Goal: Task Accomplishment & Management: Manage account settings

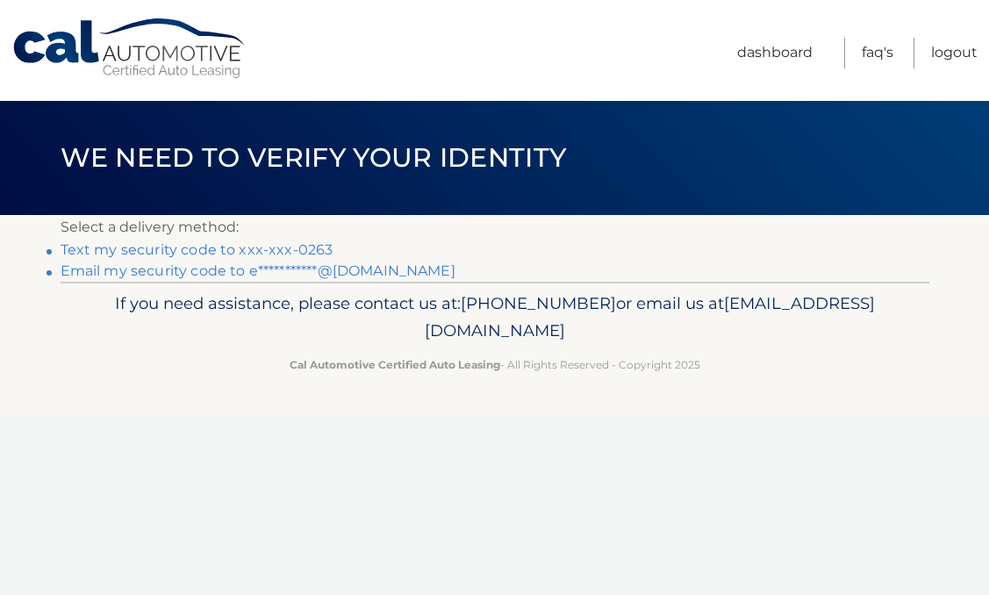
click at [294, 247] on link "Text my security code to xxx-xxx-0263" at bounding box center [197, 249] width 273 height 17
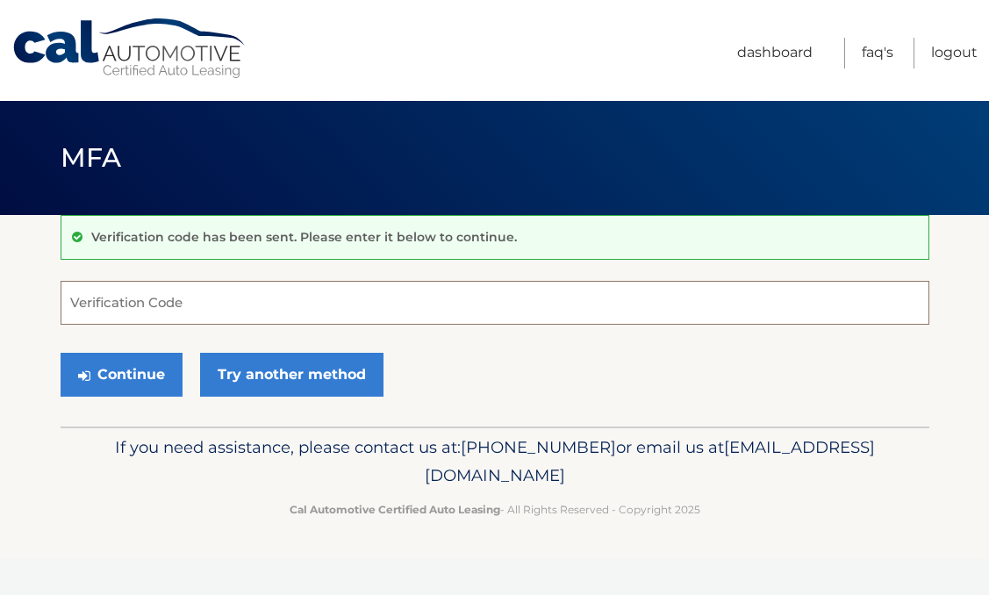
click at [267, 298] on input "Verification Code" at bounding box center [495, 303] width 869 height 44
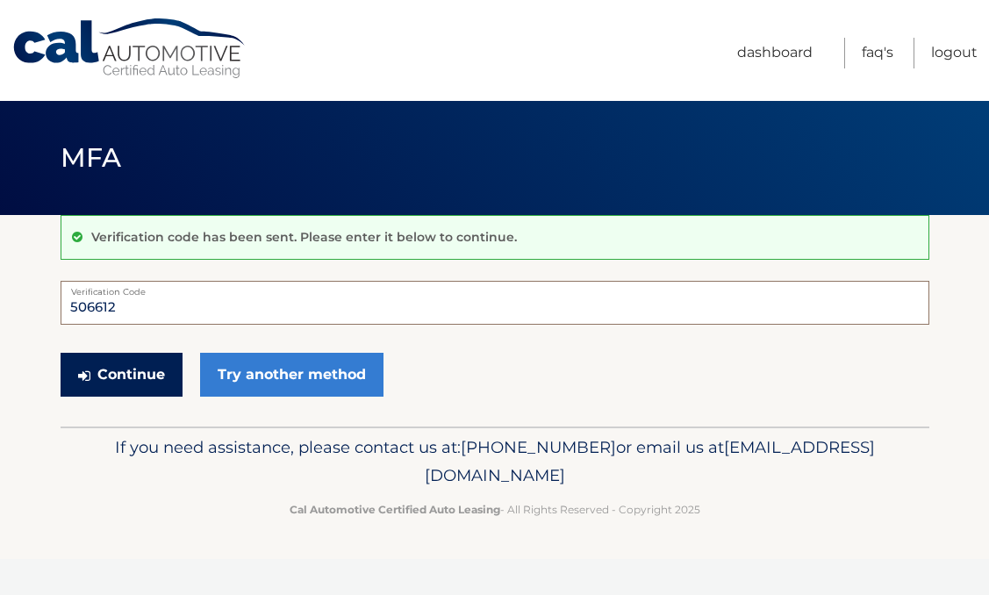
type input "506612"
click at [107, 378] on button "Continue" at bounding box center [122, 375] width 122 height 44
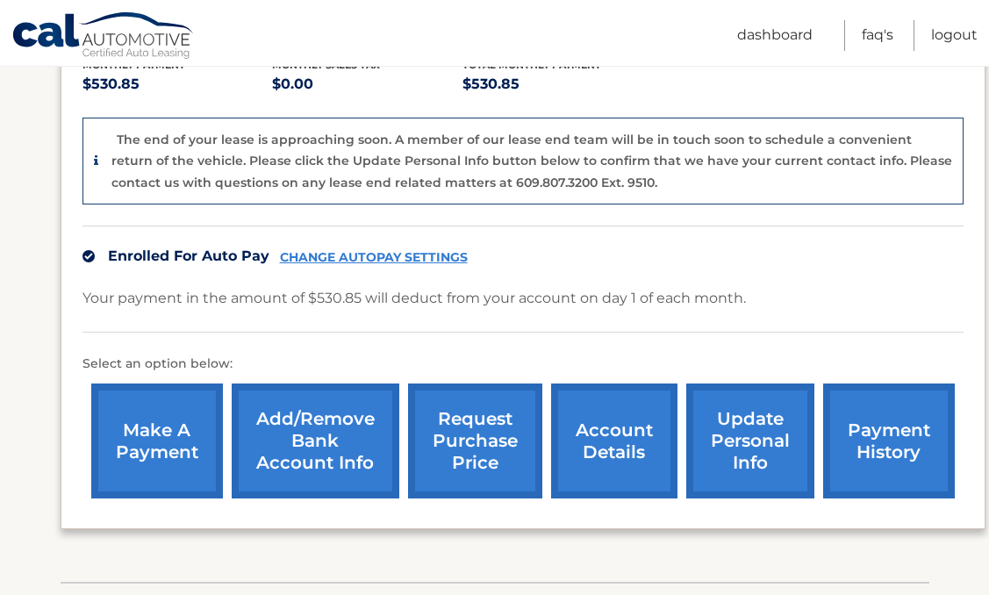
scroll to position [418, 0]
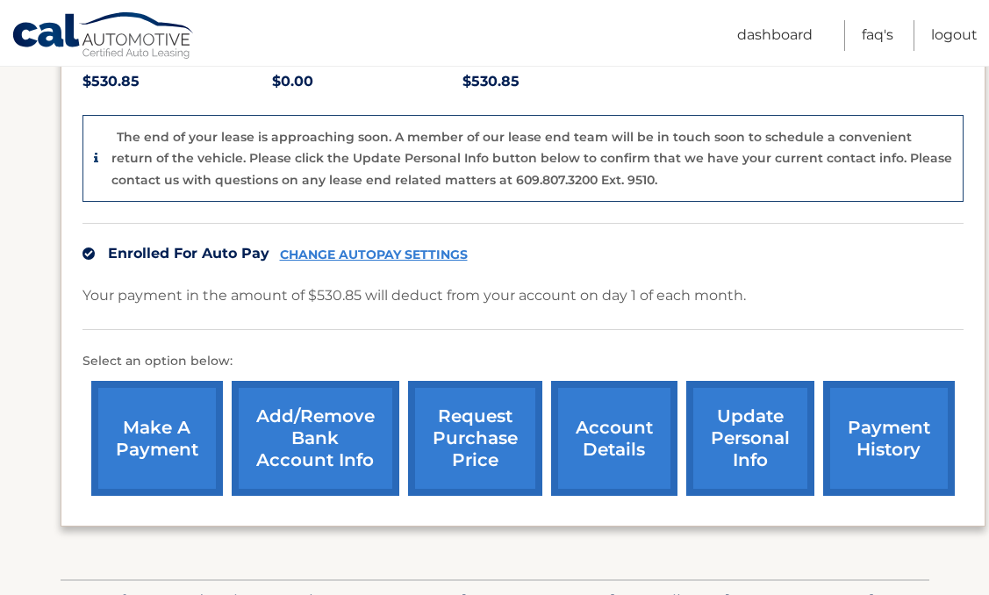
click at [319, 459] on link "Add/Remove bank account info" at bounding box center [316, 438] width 168 height 115
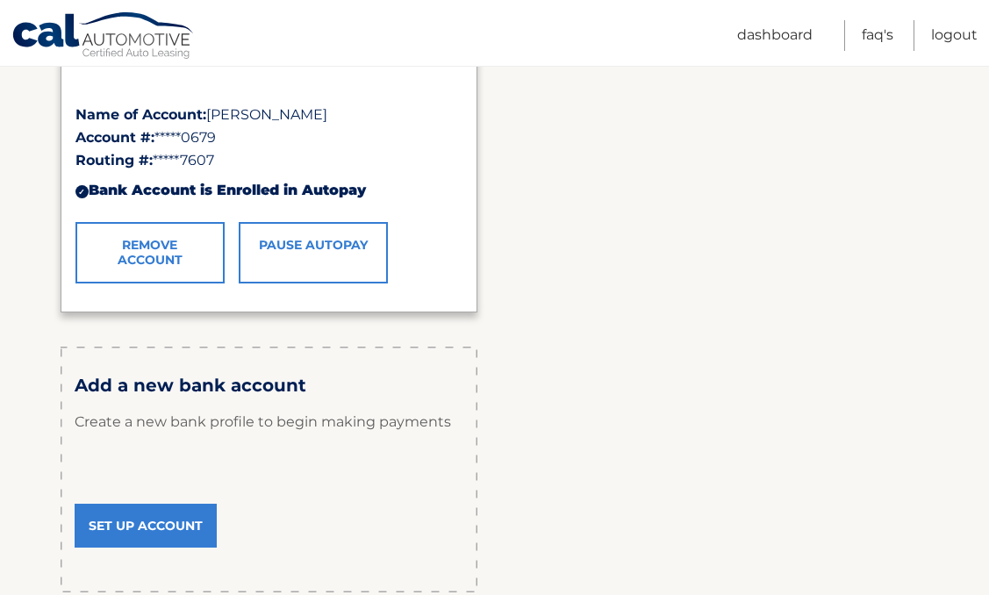
scroll to position [353, 0]
click at [131, 523] on link "Set Up Account" at bounding box center [146, 527] width 142 height 44
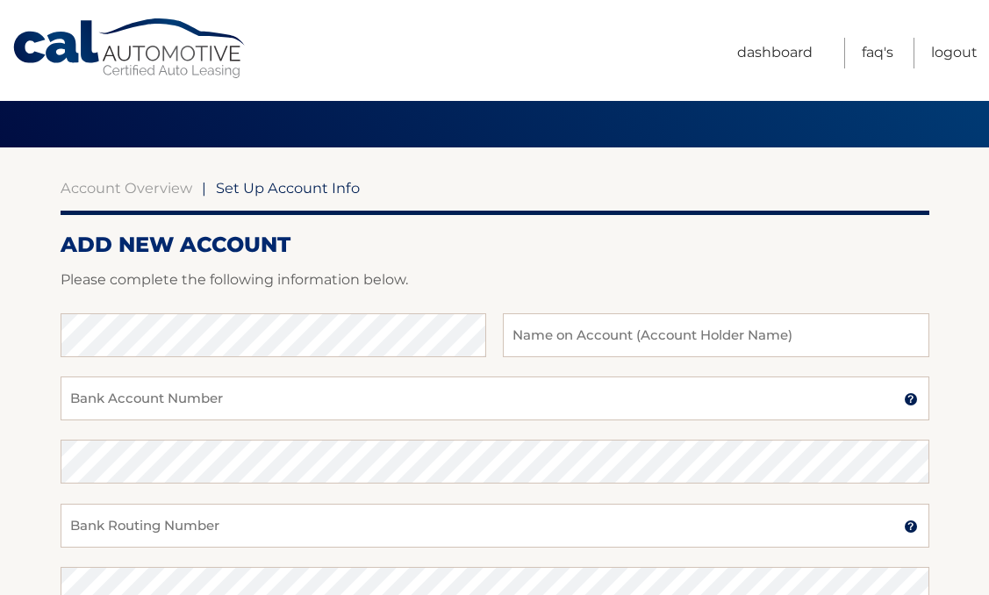
scroll to position [72, 0]
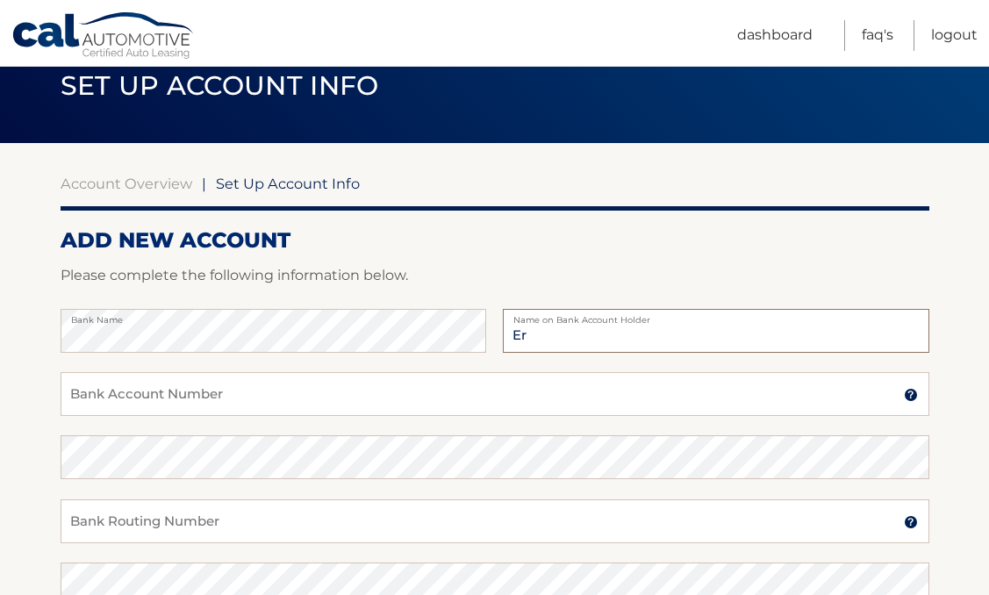
type input "E"
type input "Eric's Chase Checking"
click at [212, 413] on input "Bank Account Number" at bounding box center [495, 394] width 869 height 44
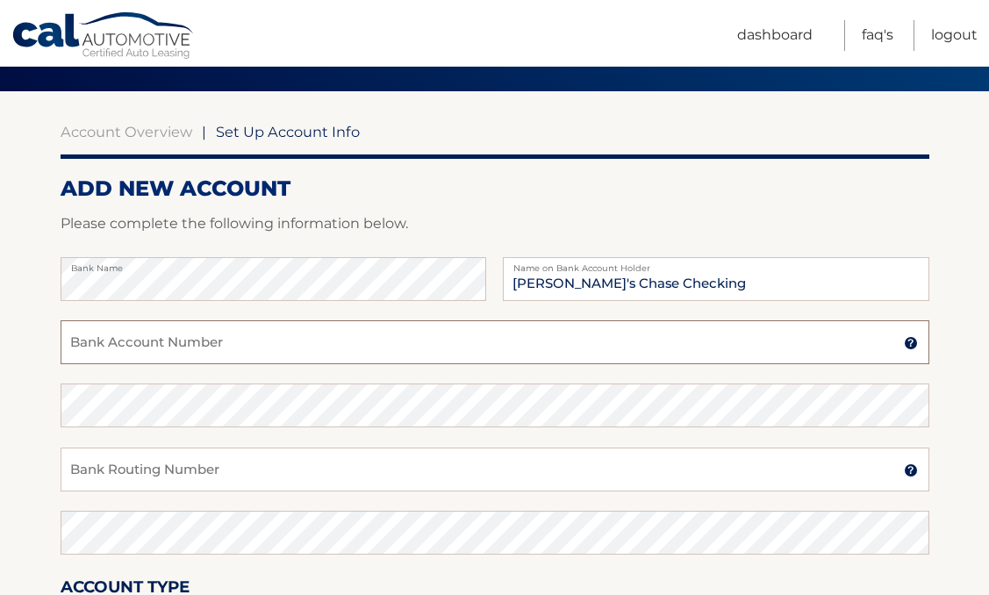
scroll to position [125, 0]
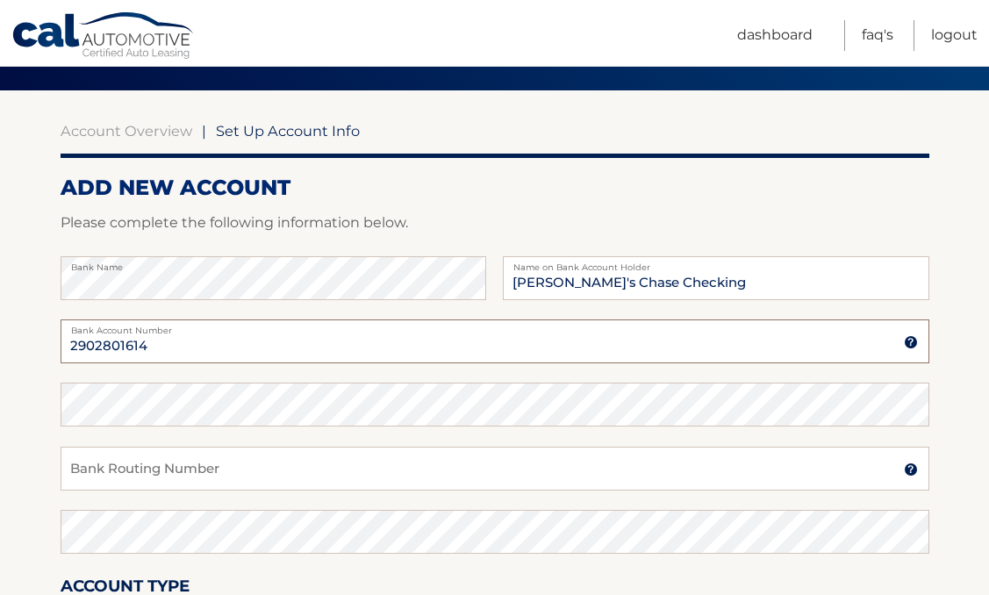
type input "2902801614"
click at [190, 472] on input "Bank Routing Number" at bounding box center [495, 469] width 869 height 44
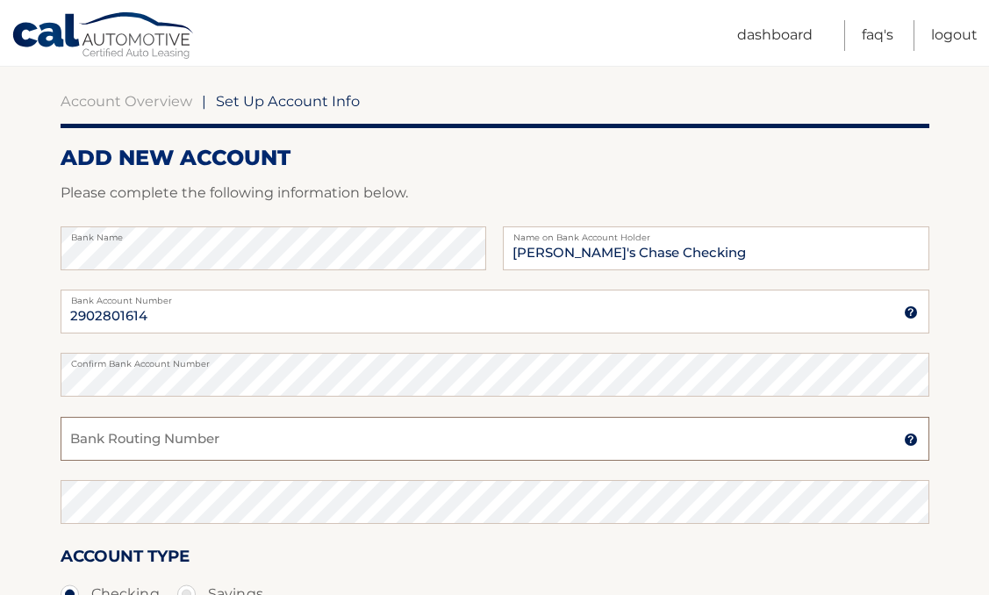
scroll to position [157, 0]
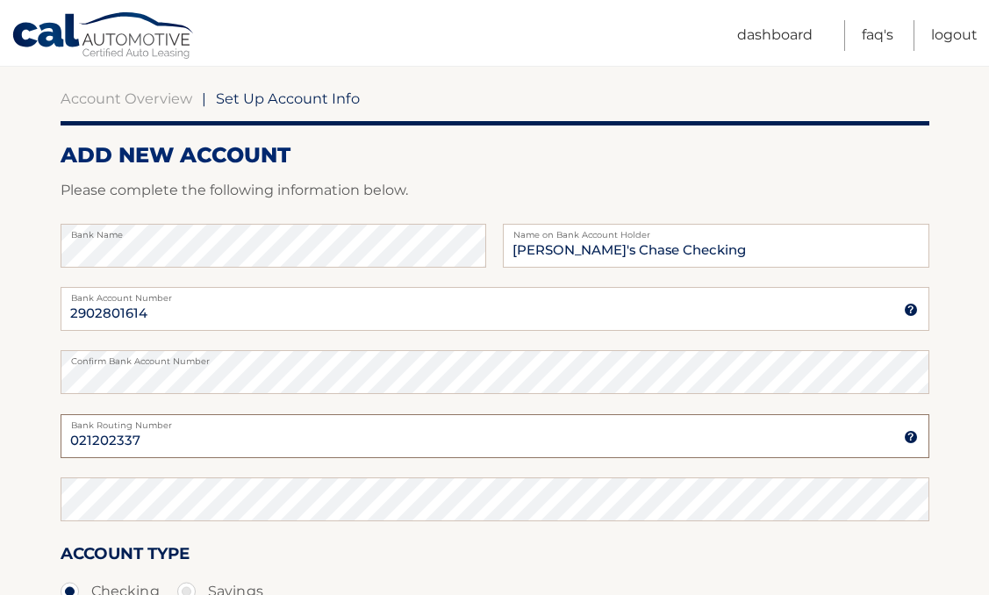
type input "021202337"
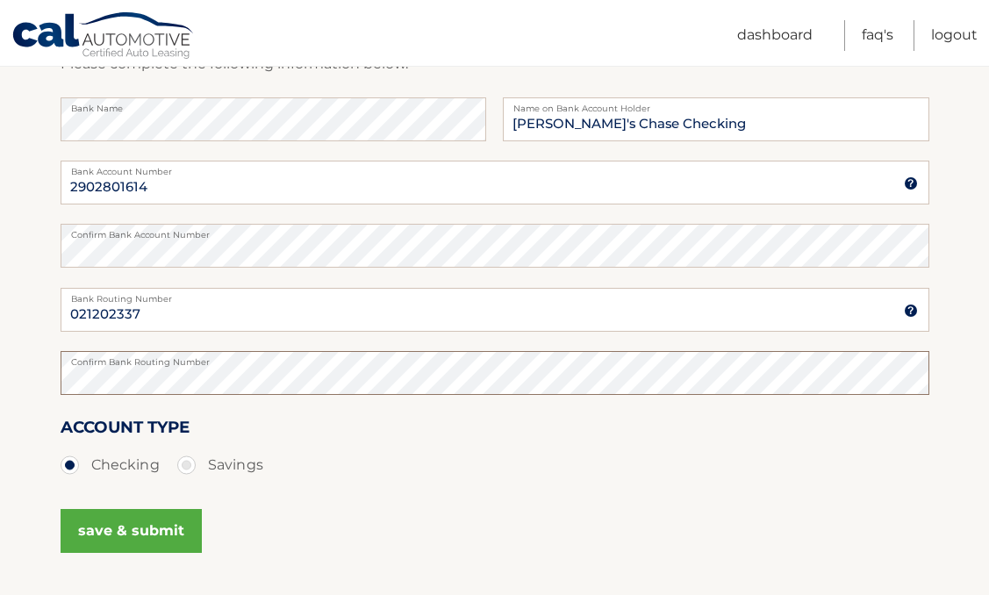
scroll to position [329, 0]
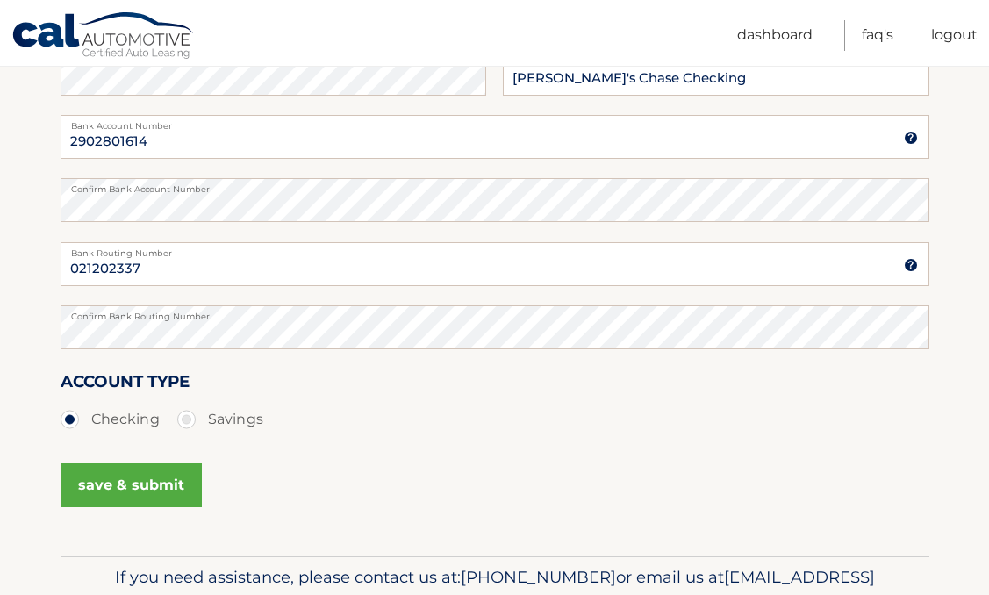
click at [145, 486] on button "save & submit" at bounding box center [131, 485] width 141 height 44
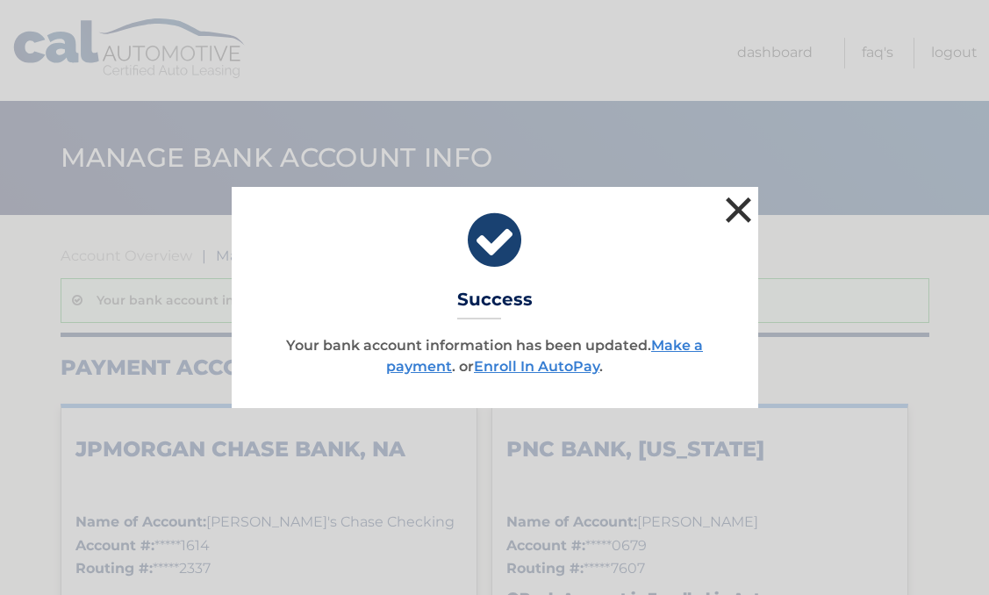
click at [730, 212] on button "×" at bounding box center [738, 209] width 35 height 35
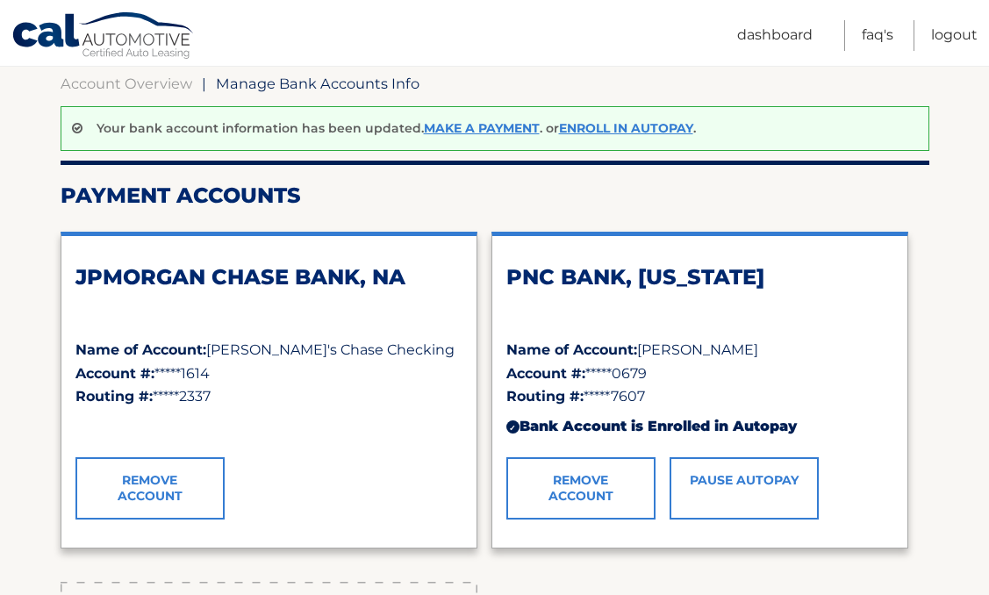
scroll to position [163, 0]
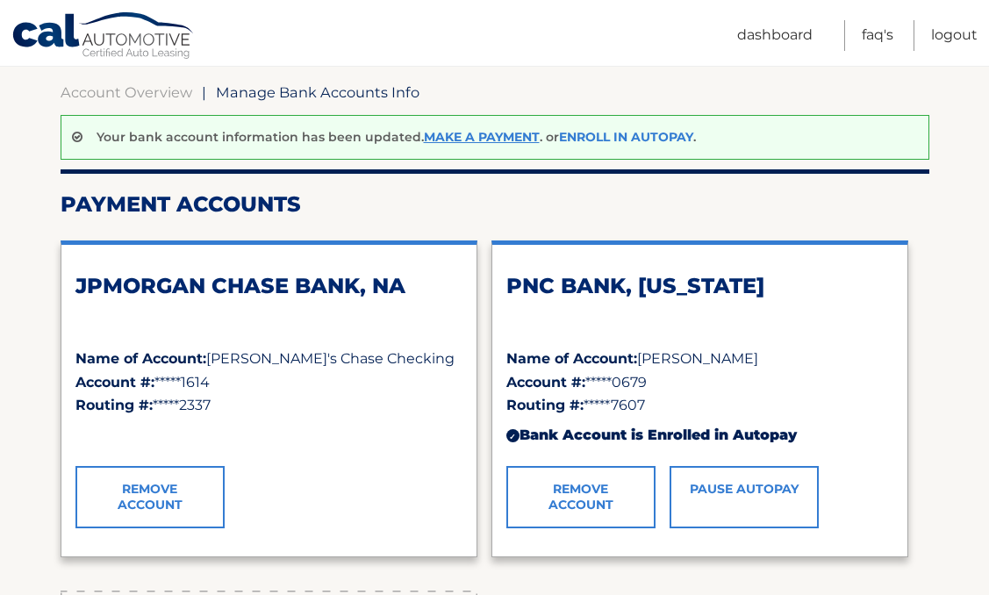
click at [615, 136] on link "Enroll In AutoPay" at bounding box center [626, 137] width 134 height 16
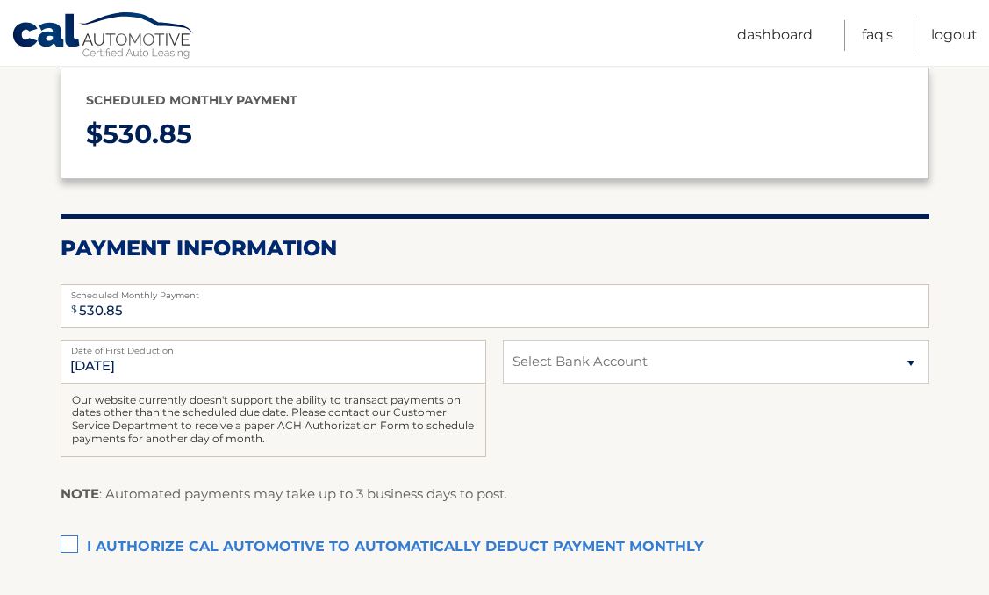
scroll to position [218, 0]
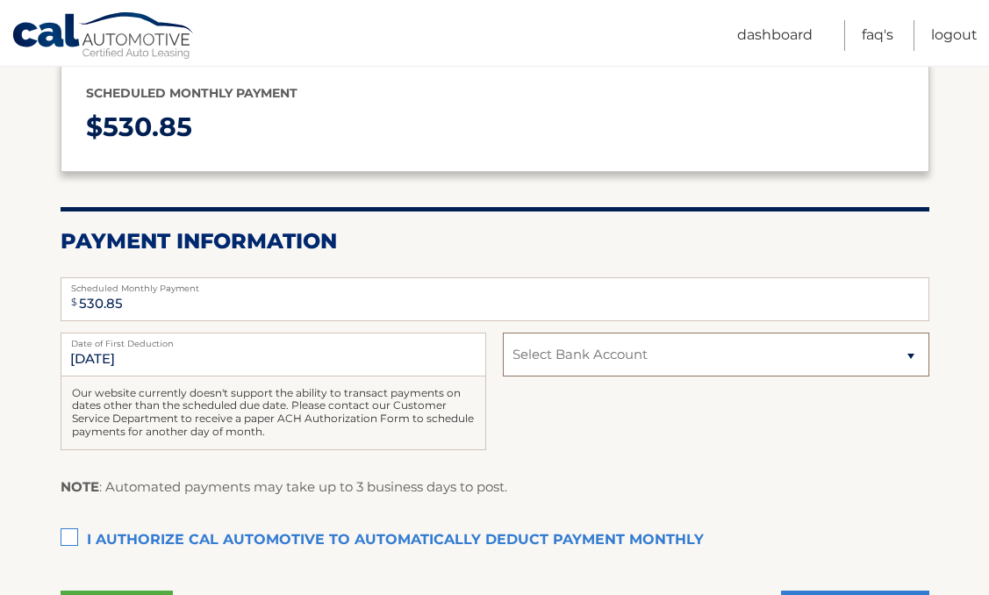
click at [544, 362] on select "Select Bank Account Checking JPMORGAN CHASE BANK, NA *****[STREET_ADDRESS][US_S…" at bounding box center [716, 355] width 426 height 44
select select "Njg5OGI4M2ItN2Q5MC00ZTQ1LTk4YmQtMzFmZDk1MjExZDll"
click at [503, 333] on select "Select Bank Account Checking JPMORGAN CHASE BANK, NA *****[STREET_ADDRESS][US_S…" at bounding box center [716, 355] width 426 height 44
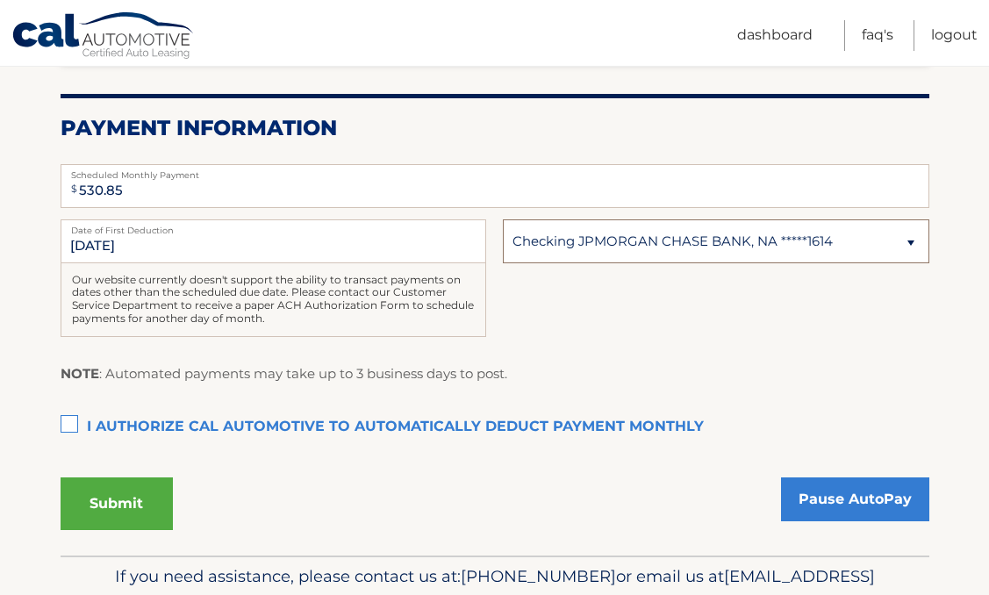
scroll to position [358, 0]
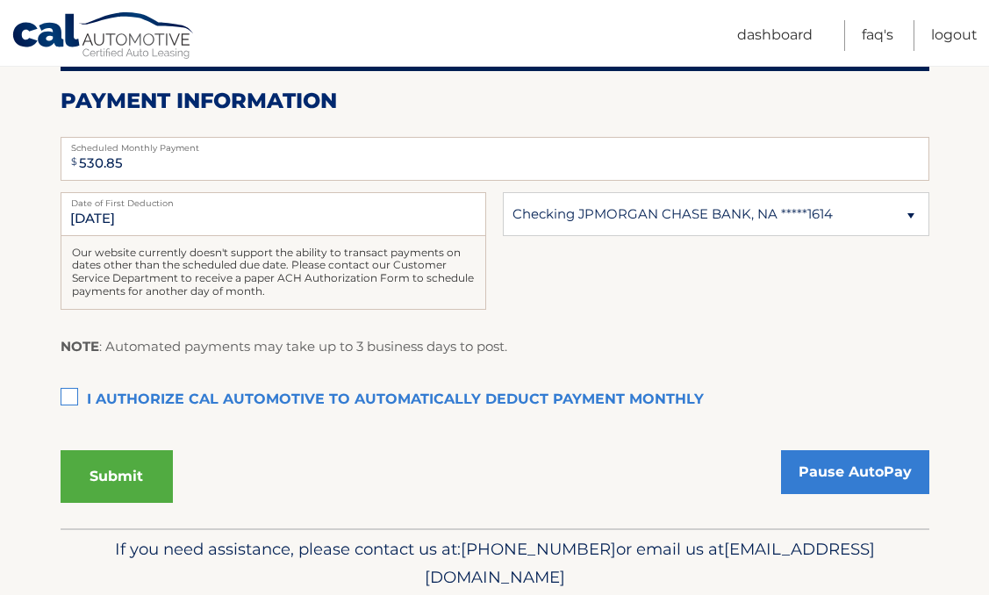
click at [64, 397] on label "I authorize cal automotive to automatically deduct payment monthly This checkbo…" at bounding box center [495, 400] width 869 height 35
click at [0, 0] on input "I authorize cal automotive to automatically deduct payment monthly This checkbo…" at bounding box center [0, 0] width 0 height 0
click at [117, 476] on button "Submit" at bounding box center [117, 476] width 112 height 53
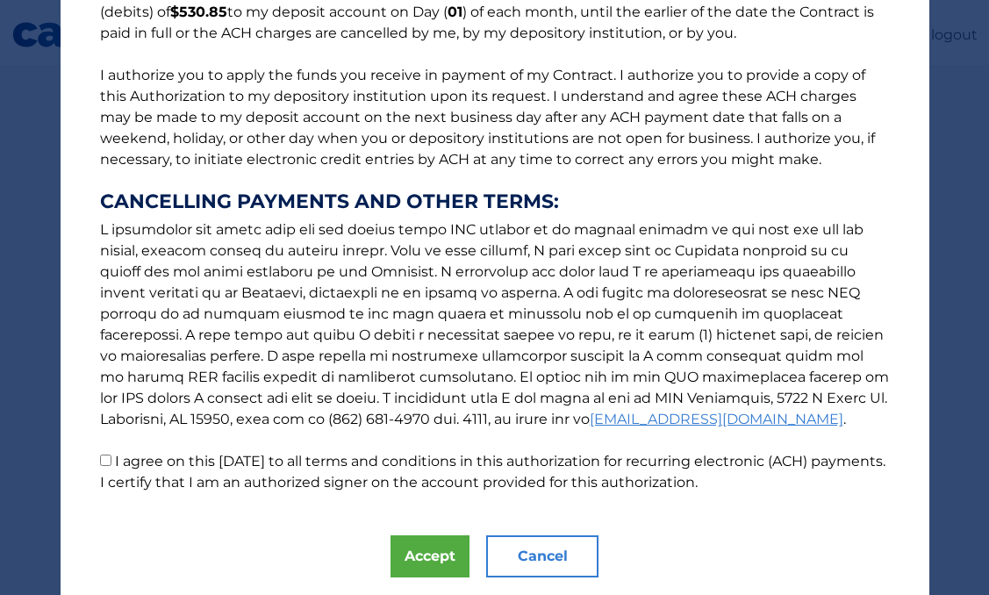
scroll to position [233, 0]
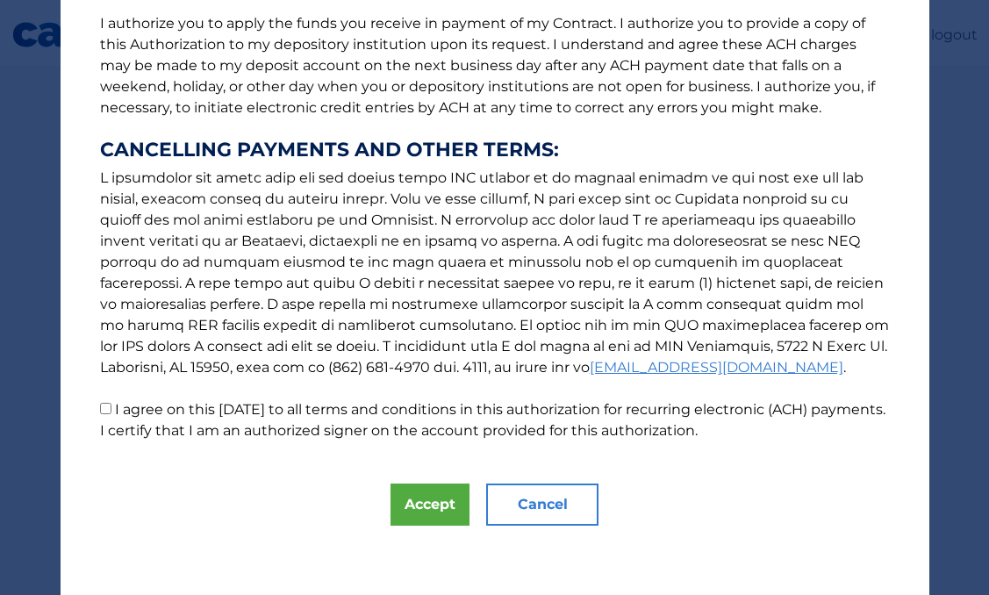
click at [104, 407] on input "I agree on this [DATE] to all terms and conditions in this authorization for re…" at bounding box center [105, 408] width 11 height 11
checkbox input "true"
click at [432, 503] on button "Accept" at bounding box center [430, 505] width 79 height 42
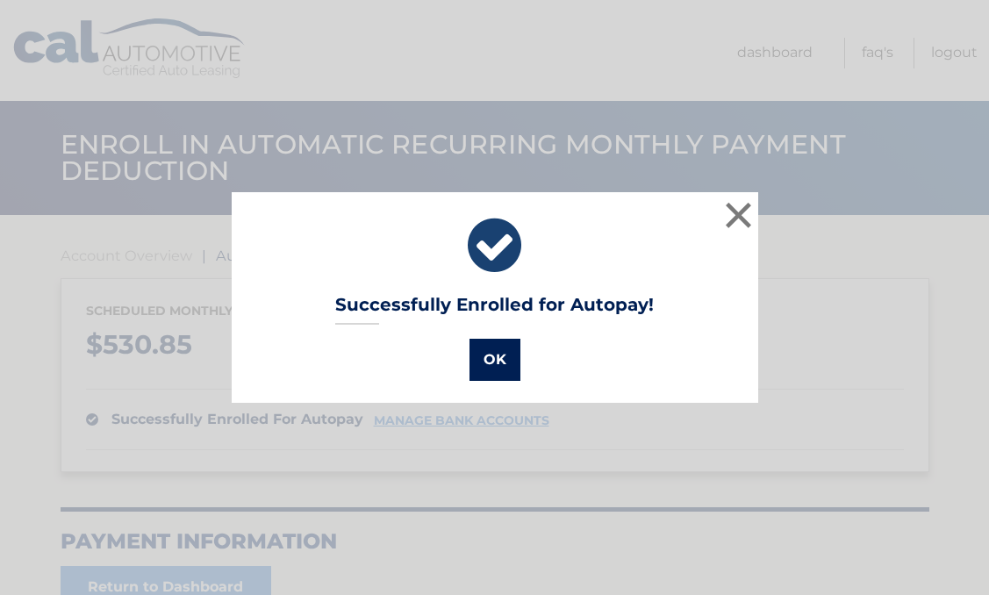
click at [484, 347] on button "OK" at bounding box center [495, 360] width 51 height 42
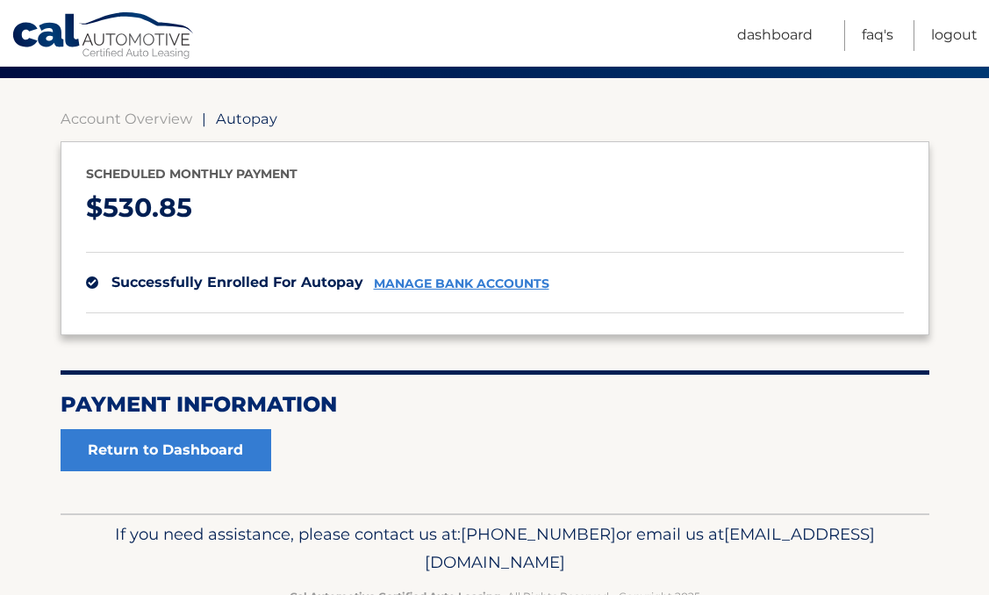
scroll to position [126, 0]
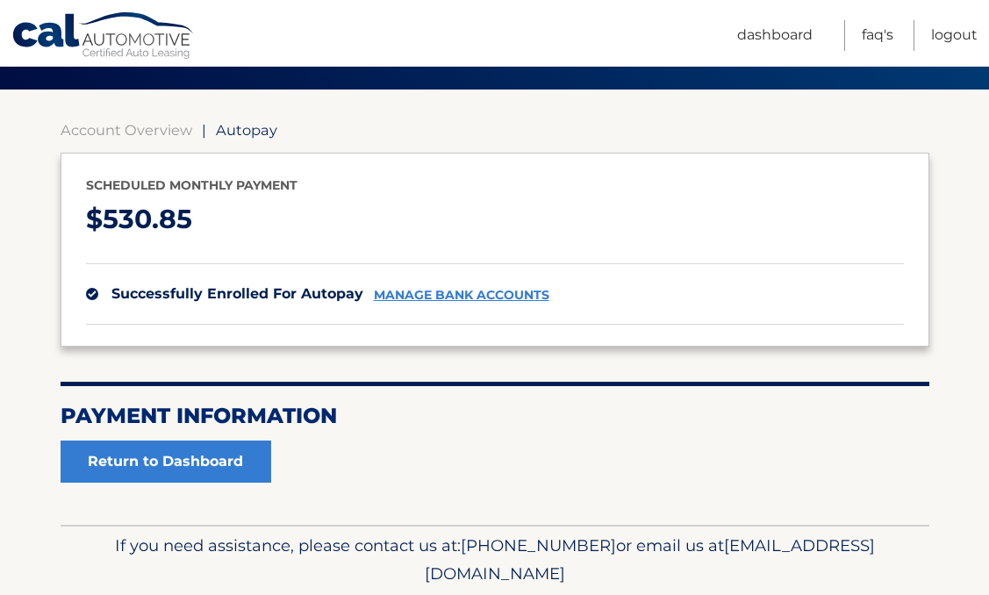
click at [456, 292] on link "manage bank accounts" at bounding box center [462, 295] width 176 height 15
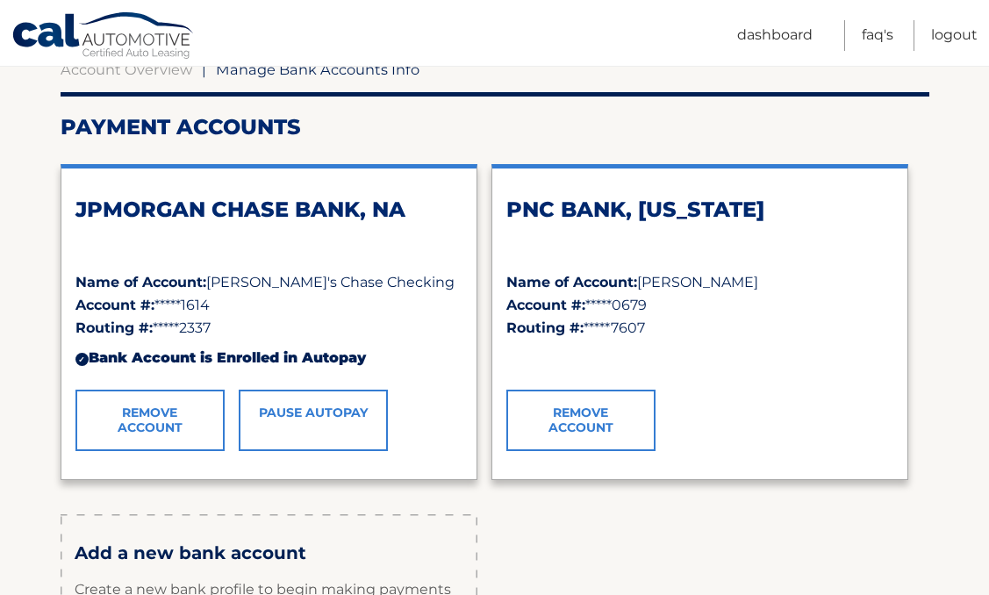
scroll to position [189, 0]
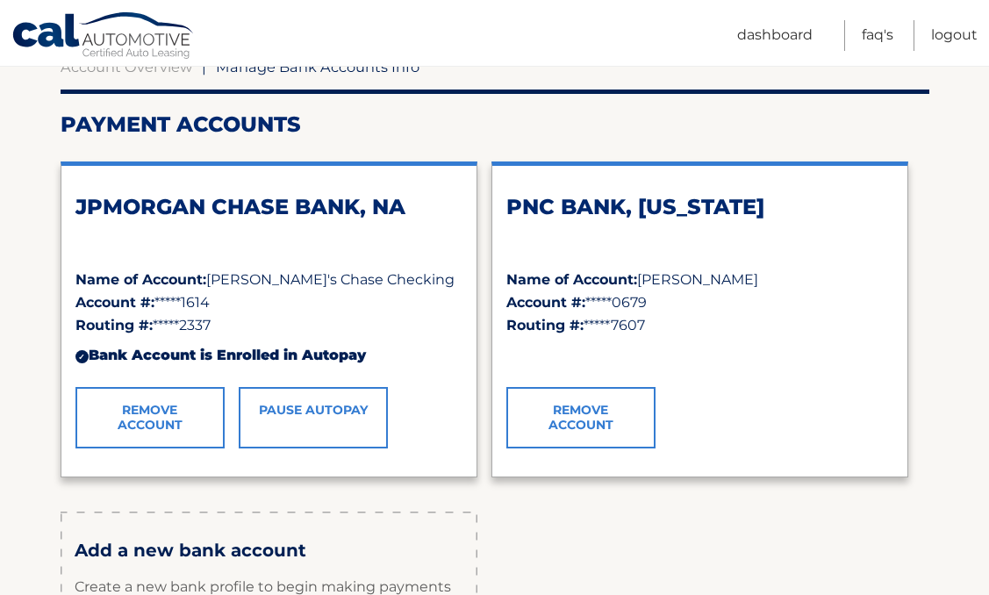
click at [604, 426] on link "Remove Account" at bounding box center [580, 417] width 149 height 61
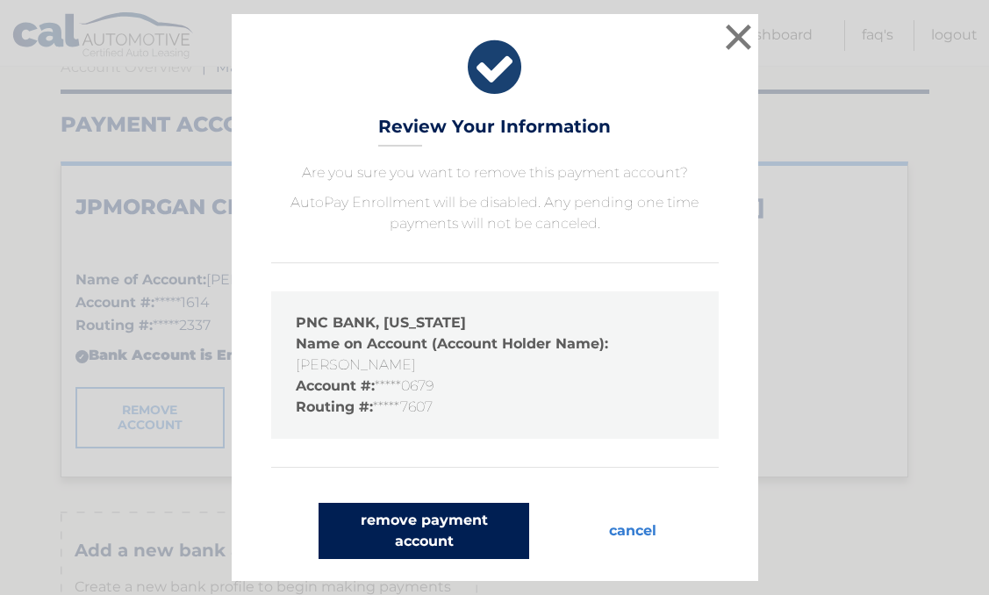
click at [445, 539] on button "remove payment account" at bounding box center [424, 531] width 211 height 56
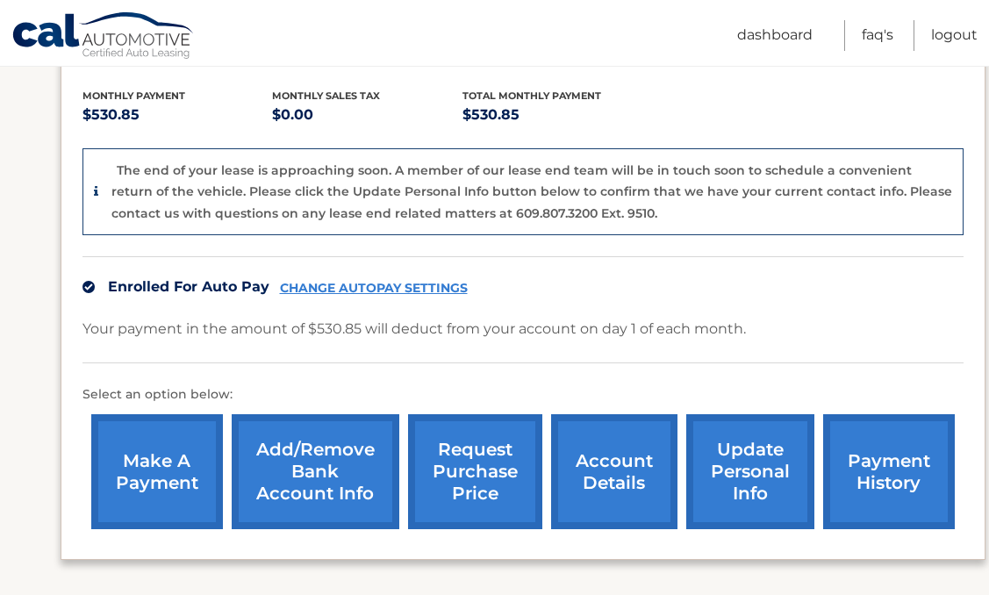
scroll to position [381, 0]
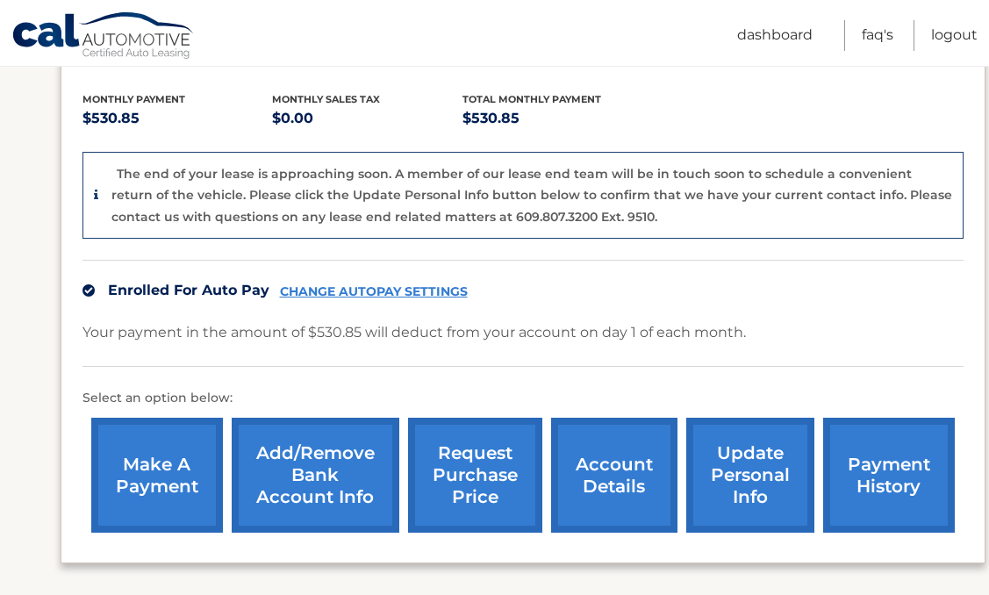
click at [348, 477] on link "Add/Remove bank account info" at bounding box center [316, 475] width 168 height 115
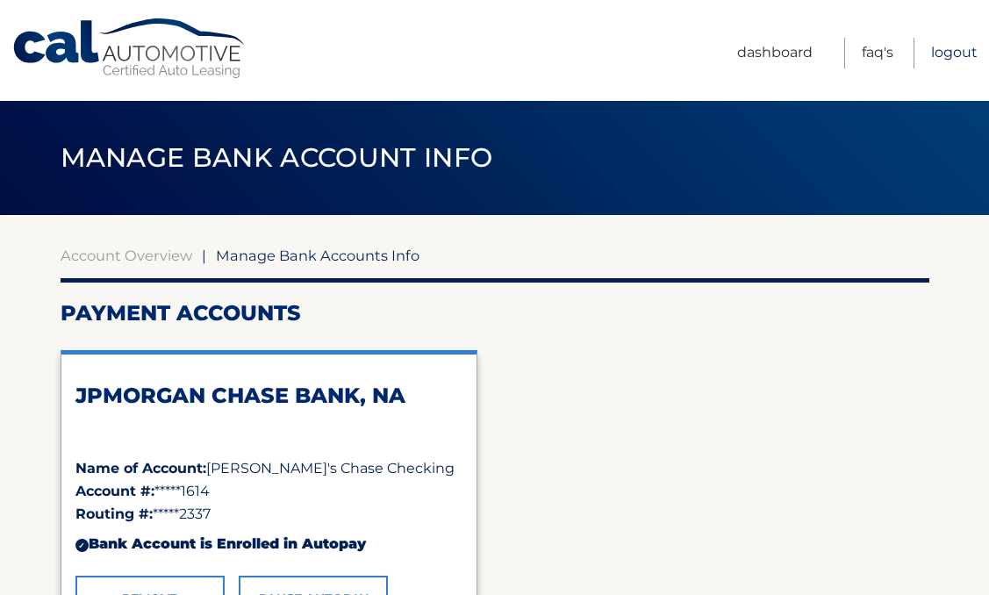
click at [936, 56] on link "Logout" at bounding box center [954, 53] width 47 height 31
